Goal: Navigation & Orientation: Understand site structure

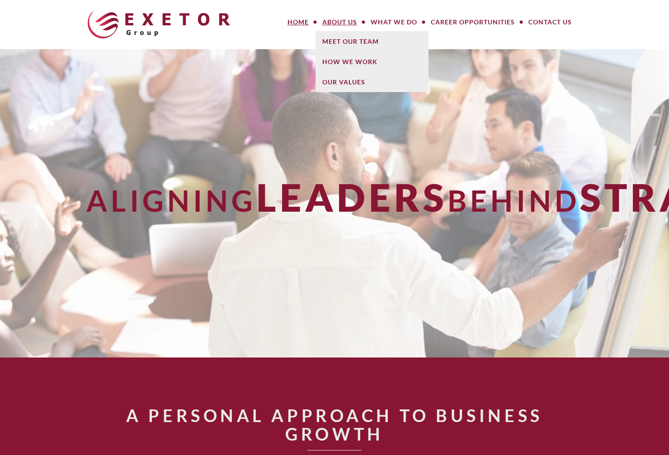
click at [334, 21] on link "About Us" at bounding box center [339, 22] width 48 height 18
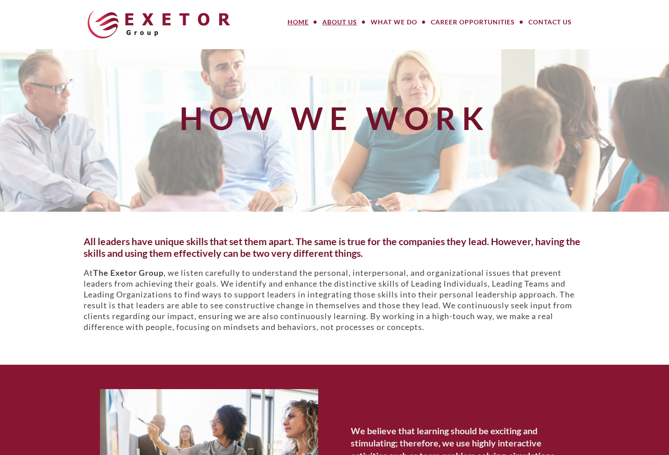
click at [295, 15] on link "Home" at bounding box center [298, 22] width 35 height 18
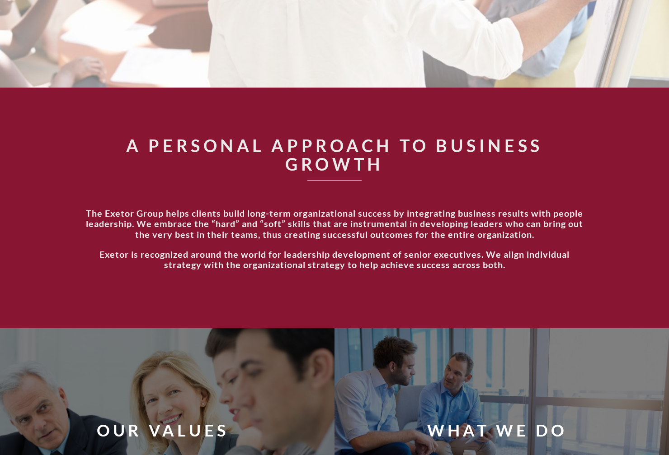
scroll to position [271, 0]
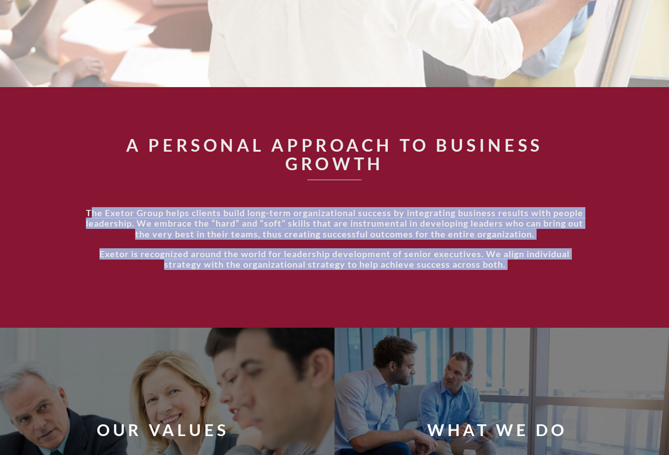
drag, startPoint x: 88, startPoint y: 216, endPoint x: 517, endPoint y: 265, distance: 431.6
click at [536, 265] on div "The Exetor Group helps clients build long-term organizational success by integr…" at bounding box center [334, 243] width 515 height 71
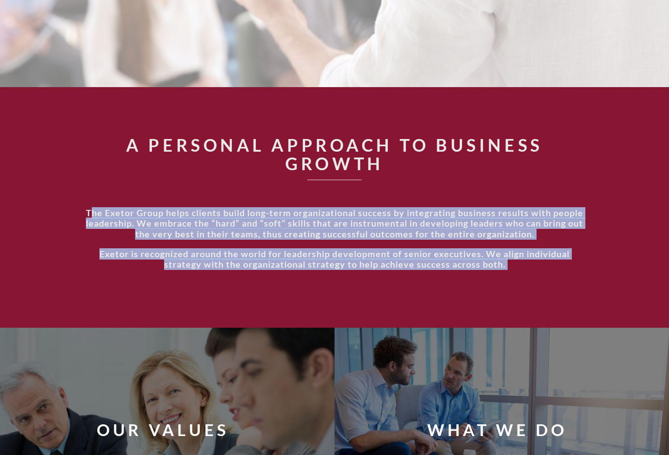
click at [126, 221] on strong "The Exetor Group helps clients build long-term organizational success by integr…" at bounding box center [334, 223] width 497 height 33
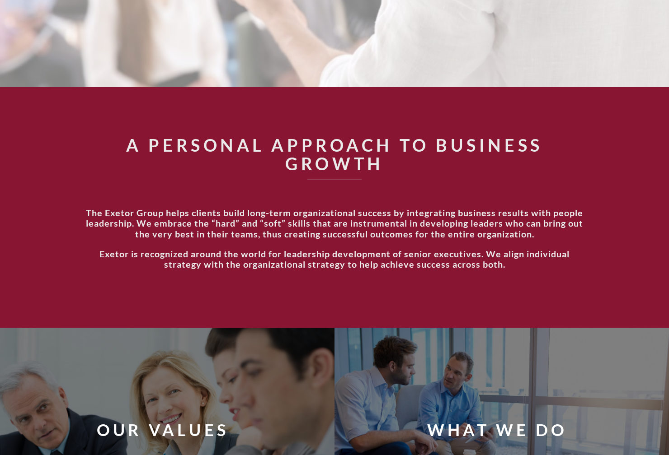
click at [84, 214] on p "The Exetor Group helps clients build long-term organizational success by integr…" at bounding box center [335, 224] width 502 height 32
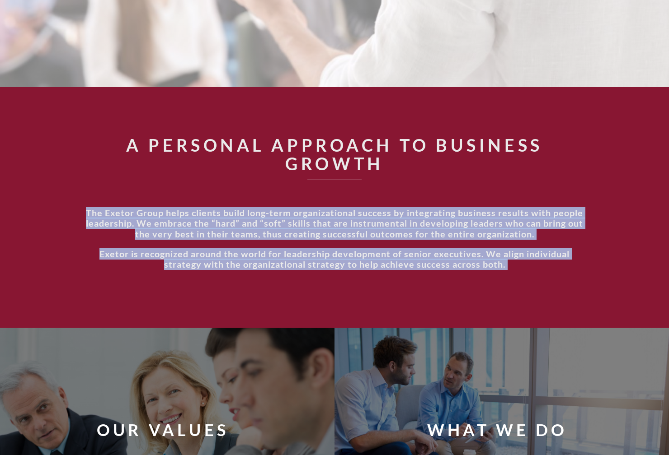
drag, startPoint x: 85, startPoint y: 214, endPoint x: 516, endPoint y: 279, distance: 435.0
click at [516, 279] on div "The Exetor Group helps clients build long-term organizational success by integr…" at bounding box center [334, 243] width 515 height 71
copy div "The Exetor Group helps clients build long-term organizational success by integr…"
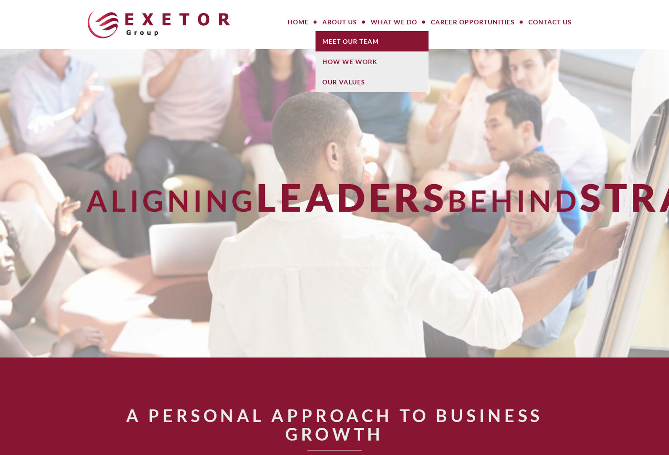
click at [354, 44] on link "Meet Our Team" at bounding box center [371, 41] width 113 height 20
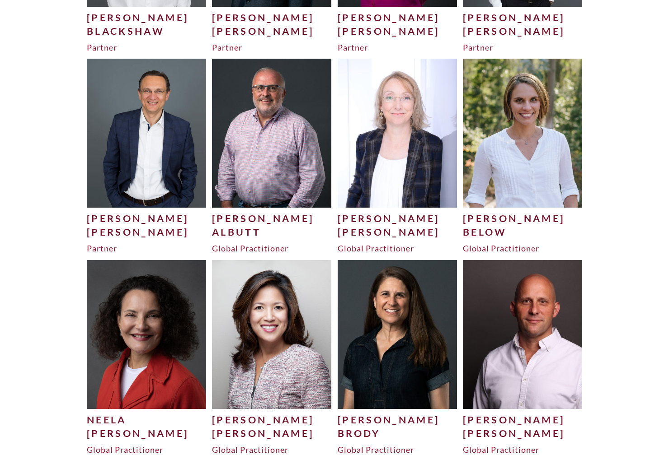
scroll to position [368, 0]
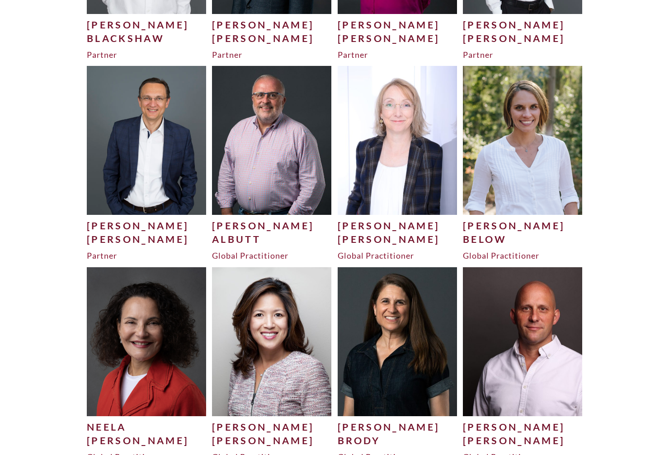
click at [291, 125] on img at bounding box center [271, 140] width 119 height 149
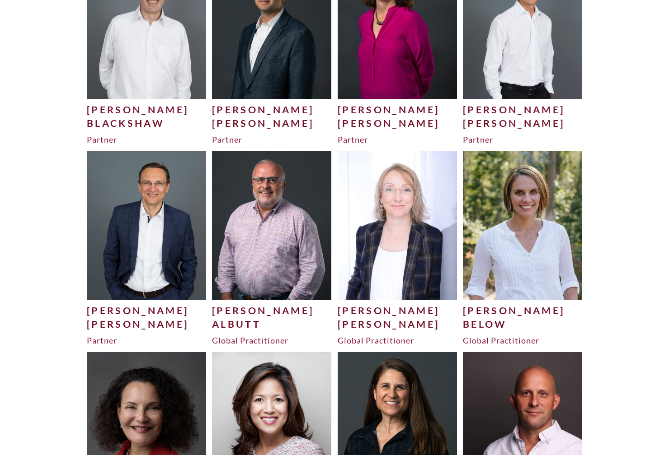
scroll to position [332, 0]
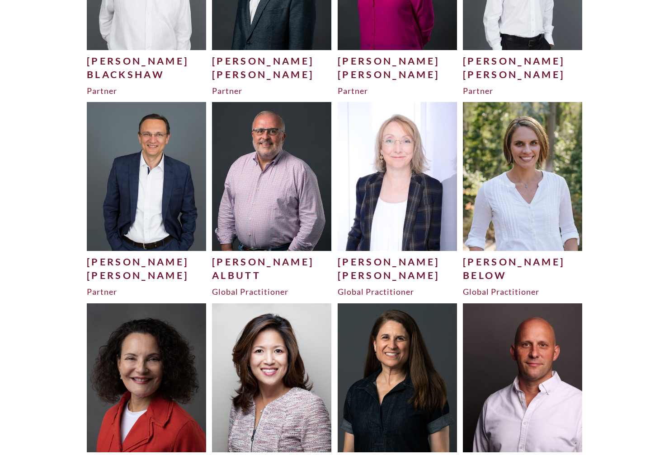
click at [304, 176] on img at bounding box center [271, 176] width 119 height 149
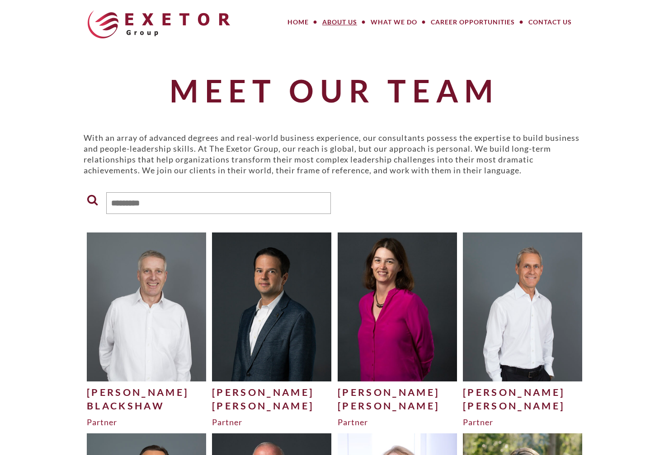
scroll to position [131, 0]
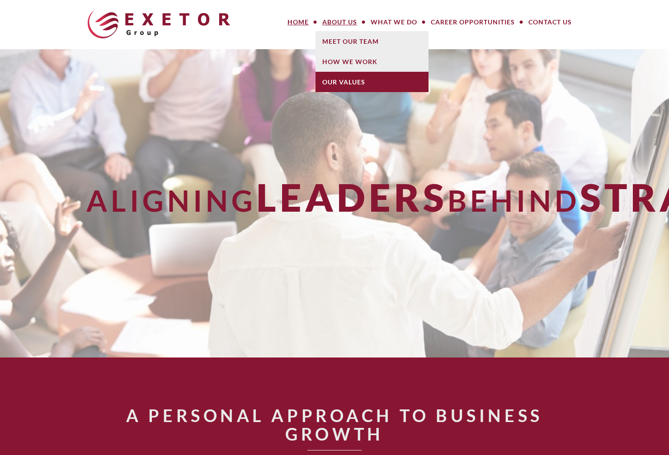
click at [369, 77] on link "Our Values" at bounding box center [371, 82] width 113 height 20
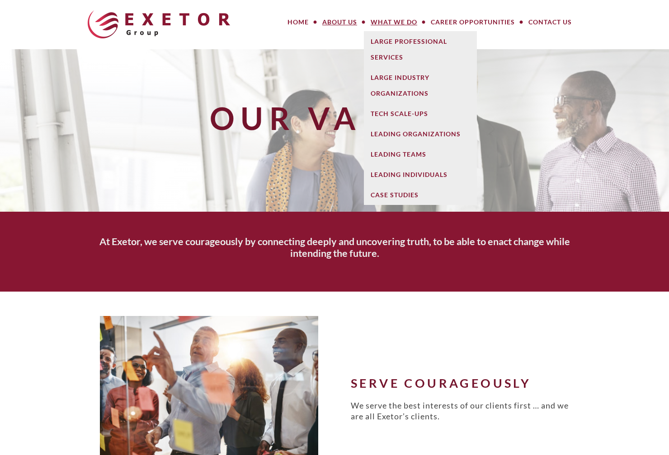
click at [399, 19] on link "What We Do" at bounding box center [394, 22] width 60 height 18
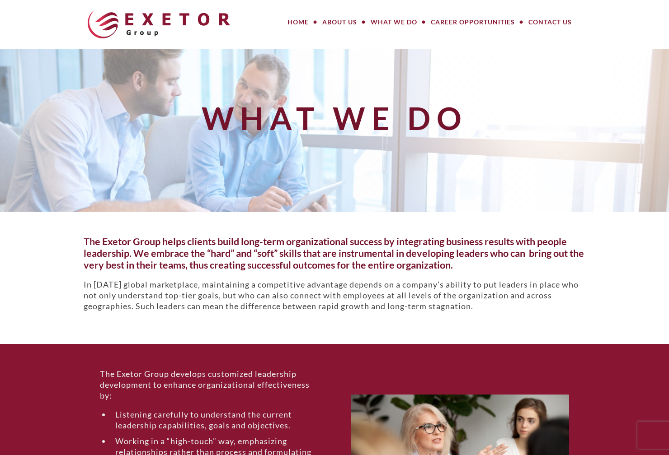
click at [151, 20] on img at bounding box center [159, 24] width 142 height 28
